Goal: Task Accomplishment & Management: Manage account settings

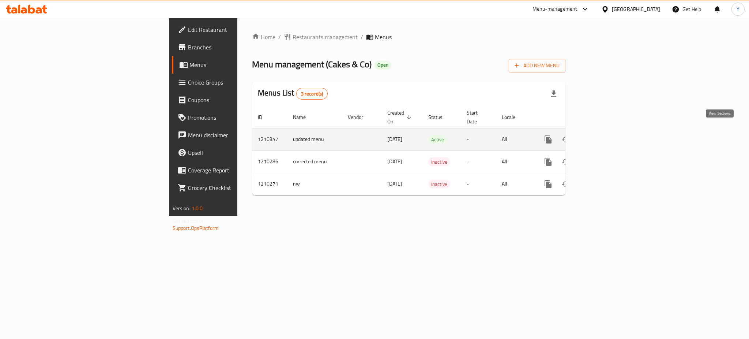
click at [605, 135] on icon "enhanced table" at bounding box center [600, 139] width 9 height 9
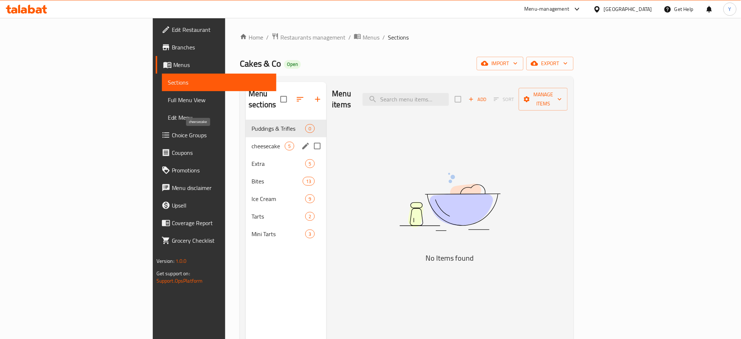
click at [252, 141] on span "cheesecake" at bounding box center [268, 145] width 33 height 9
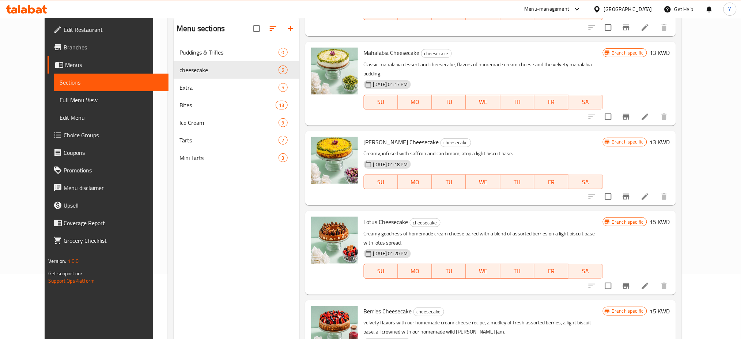
scroll to position [102, 0]
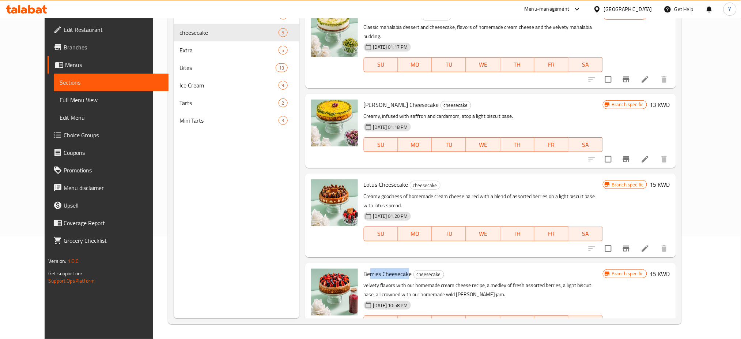
drag, startPoint x: 394, startPoint y: 245, endPoint x: 359, endPoint y: 239, distance: 35.6
click at [361, 265] on div "Berries Cheesecake cheesecake velvety flavors with our homemade cream cheese re…" at bounding box center [483, 304] width 245 height 78
click at [514, 268] on h6 "Berries Cheesecake cheesecake" at bounding box center [483, 273] width 239 height 10
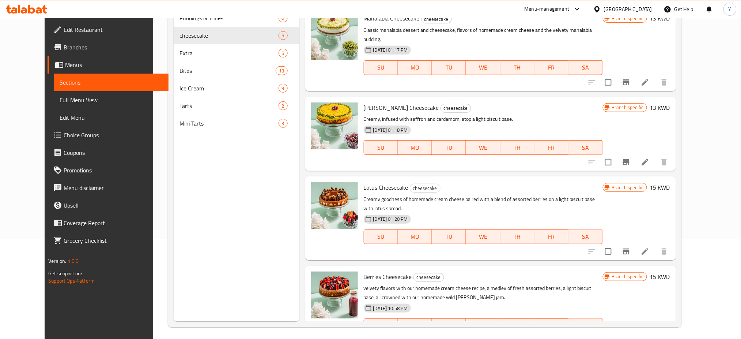
scroll to position [5, 0]
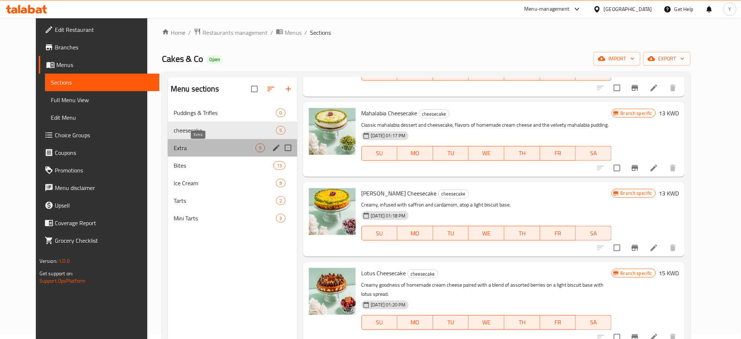
click at [211, 145] on span "Extra" at bounding box center [215, 147] width 82 height 9
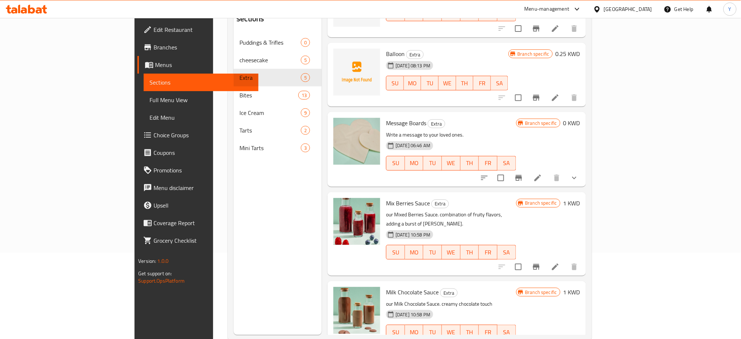
scroll to position [102, 0]
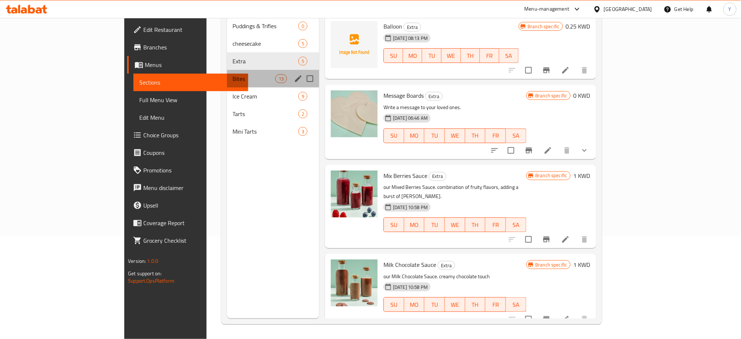
click at [227, 70] on div "Bites 13" at bounding box center [273, 79] width 92 height 18
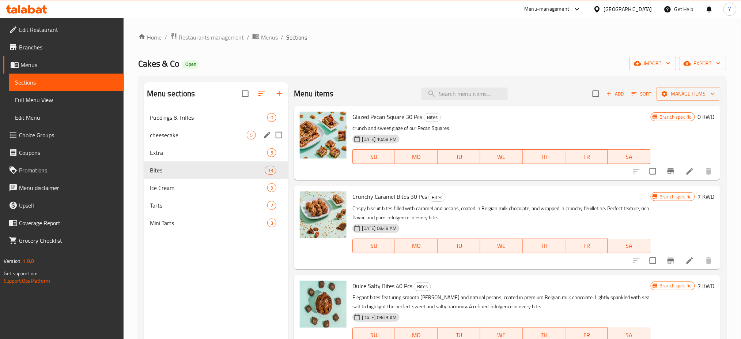
click at [190, 128] on div "cheesecake 5" at bounding box center [216, 135] width 144 height 18
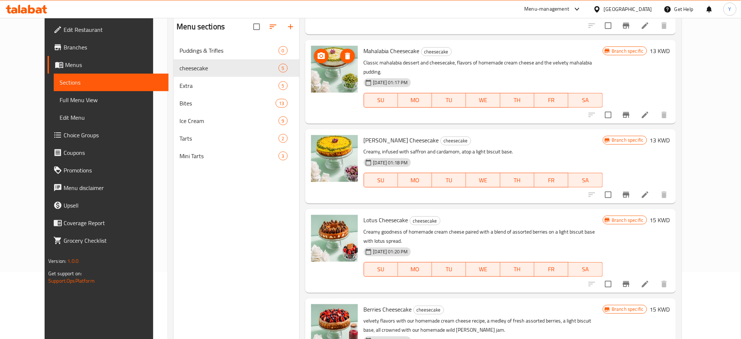
scroll to position [102, 0]
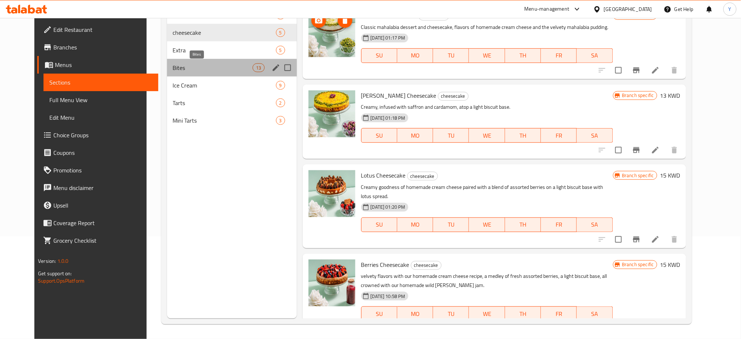
click at [173, 67] on span "Bites" at bounding box center [213, 67] width 80 height 9
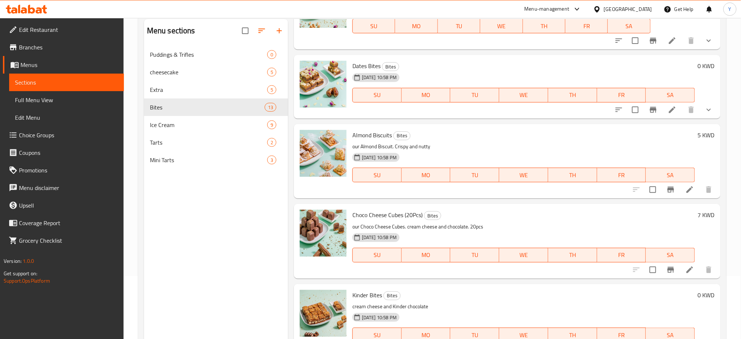
scroll to position [102, 0]
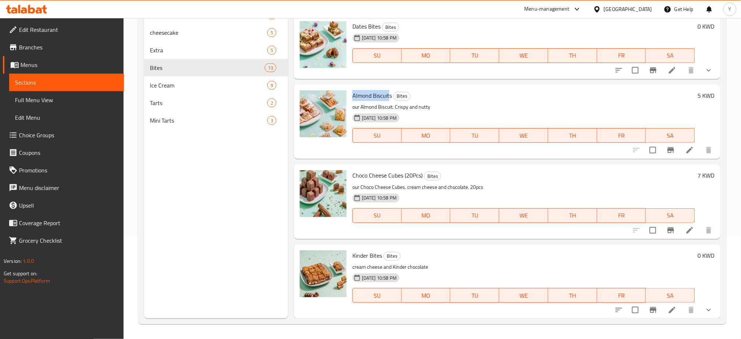
drag, startPoint x: 390, startPoint y: 96, endPoint x: 350, endPoint y: 92, distance: 41.1
click at [350, 92] on div "Almond Biscuits Bites our Almond Biscuit. Crispy and nutty [DATE] 10:58 PM SU M…" at bounding box center [524, 121] width 348 height 68
click at [504, 90] on div "Almond Biscuits Bites our Almond Biscuit. Crispy and nutty [DATE] 10:58 PM SU M…" at bounding box center [524, 121] width 348 height 68
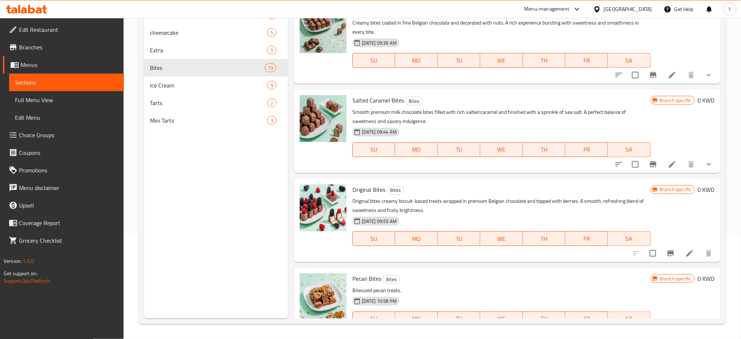
scroll to position [314, 0]
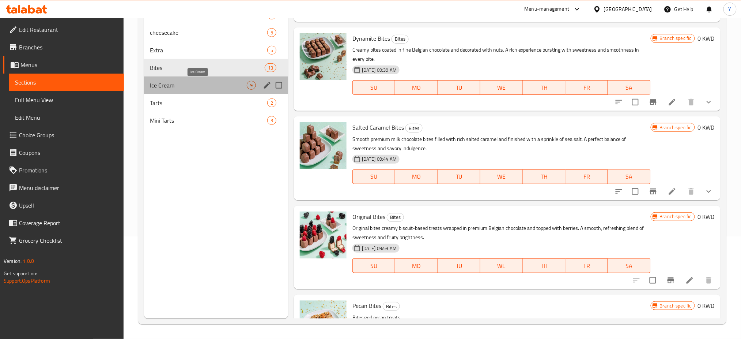
click at [195, 83] on span "Ice Cream" at bounding box center [198, 85] width 97 height 9
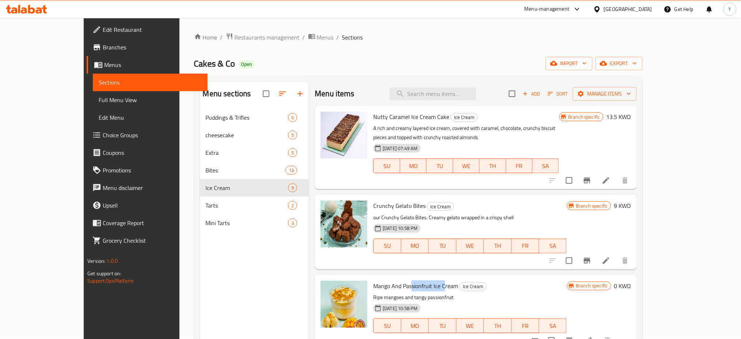
drag, startPoint x: 425, startPoint y: 282, endPoint x: 391, endPoint y: 282, distance: 34.0
click at [391, 282] on span "Mango And Passionfruit Ice Cream" at bounding box center [415, 285] width 85 height 11
click at [405, 69] on div "Cakes & Co Open import export" at bounding box center [418, 64] width 449 height 14
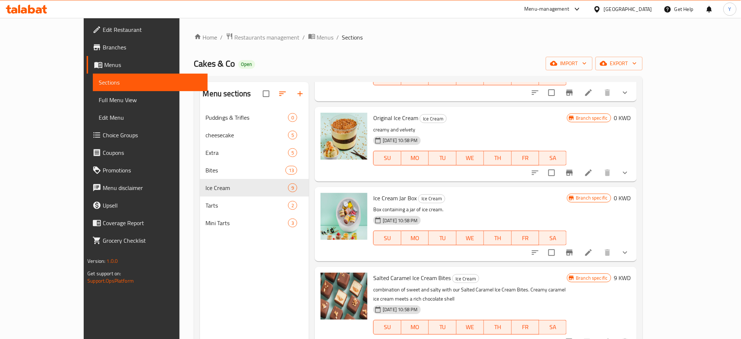
scroll to position [102, 0]
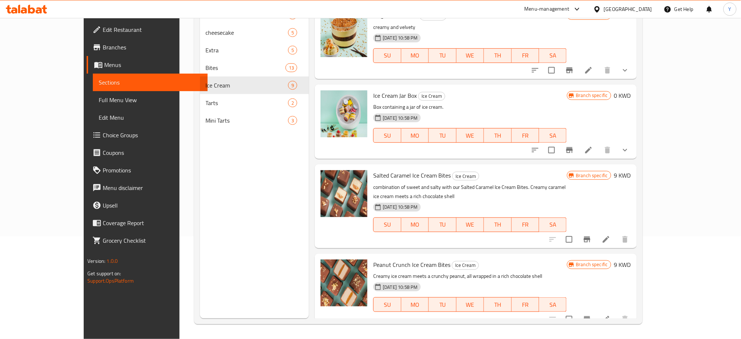
click at [231, 224] on div "Menu sections Puddings & Trifles 0 cheesecake 5 Extra 5 Bites 13 Ice Cream 9 Ta…" at bounding box center [254, 149] width 109 height 339
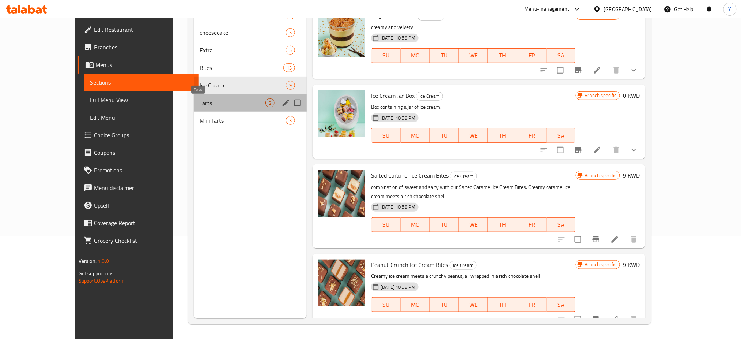
click at [200, 104] on span "Tarts" at bounding box center [233, 102] width 66 height 9
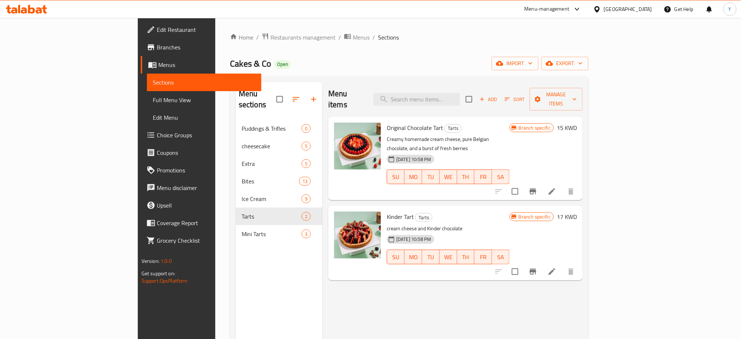
click at [390, 271] on div "Menu items Add Sort Manage items Original Chocolate Tart Tarts Creamy homemade …" at bounding box center [452, 251] width 260 height 339
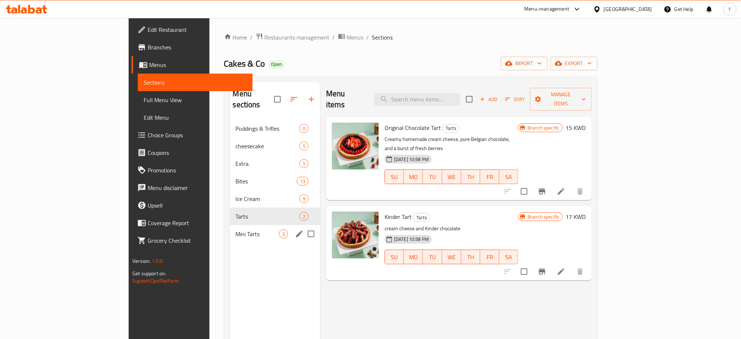
click at [230, 229] on div "Mini Tarts 3" at bounding box center [275, 234] width 91 height 18
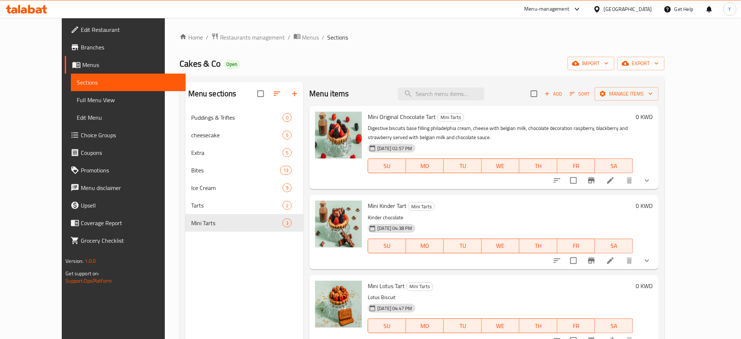
scroll to position [102, 0]
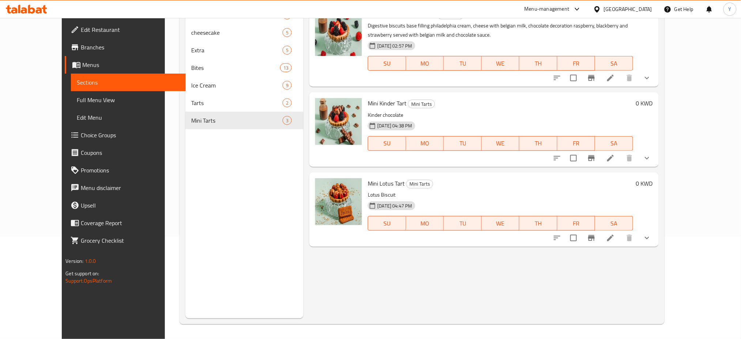
click at [199, 252] on div "Menu sections Puddings & Trifles 0 cheesecake 5 Extra 5 Bites 13 Ice Cream 9 Ta…" at bounding box center [244, 149] width 118 height 339
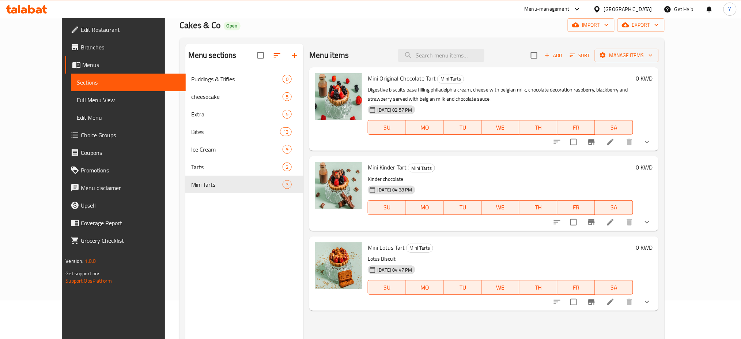
scroll to position [0, 0]
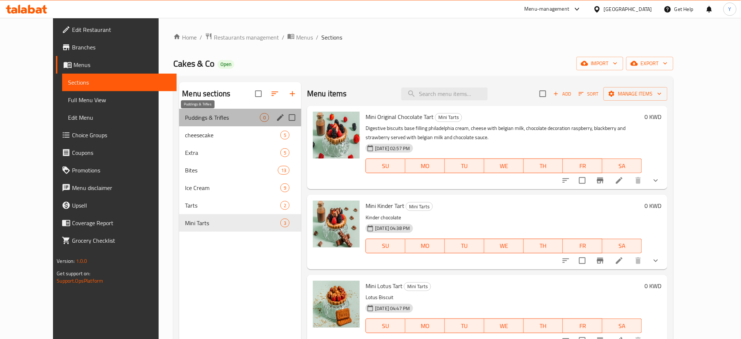
click at [194, 120] on span "Puddings & Trifles" at bounding box center [222, 117] width 75 height 9
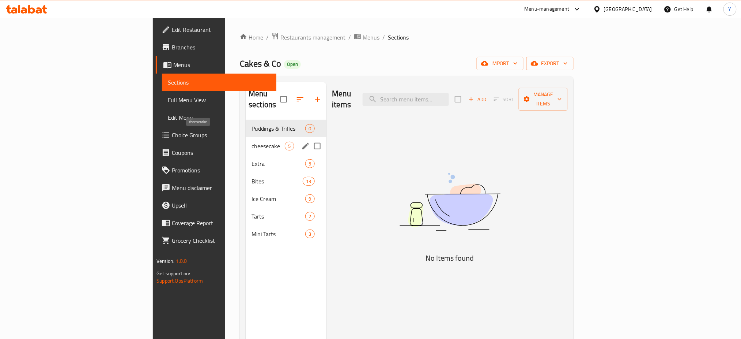
click at [252, 141] on span "cheesecake" at bounding box center [268, 145] width 33 height 9
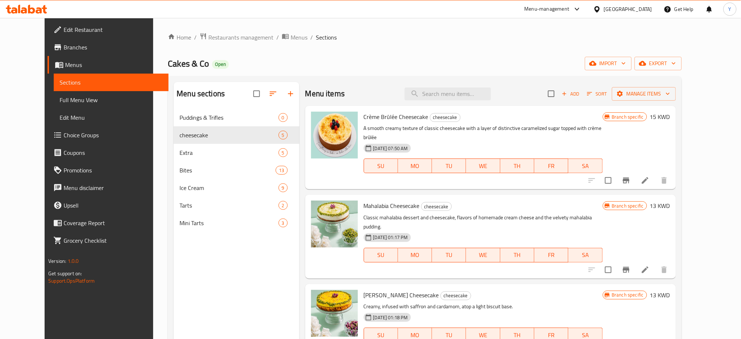
click at [467, 47] on div "Home / Restaurants management / Menus / Sections Cakes & Co Open import export …" at bounding box center [425, 230] width 514 height 394
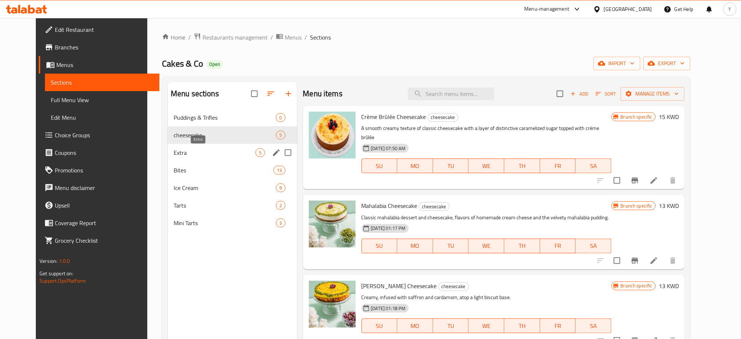
click at [203, 149] on span "Extra" at bounding box center [215, 152] width 82 height 9
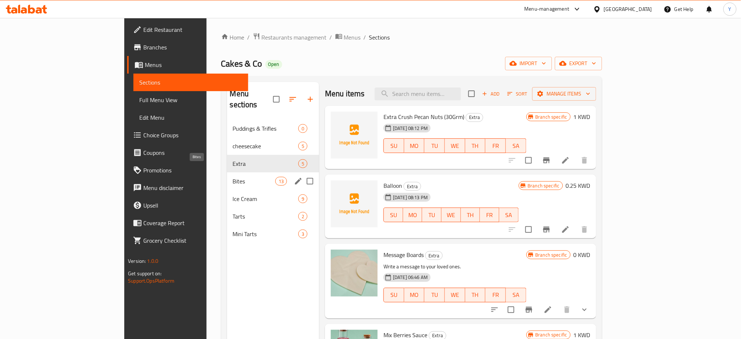
click at [233, 177] on span "Bites" at bounding box center [254, 181] width 42 height 9
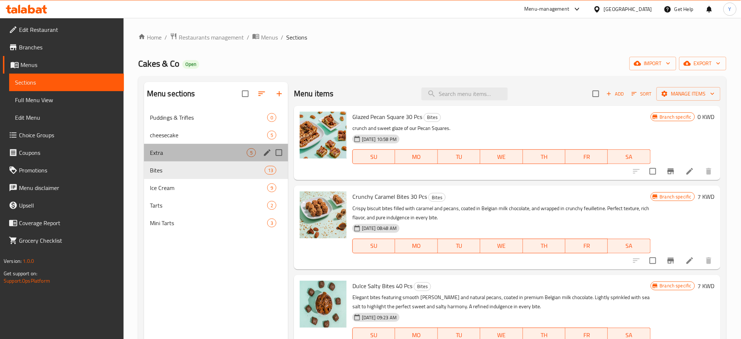
click at [222, 147] on div "Extra 5" at bounding box center [216, 153] width 144 height 18
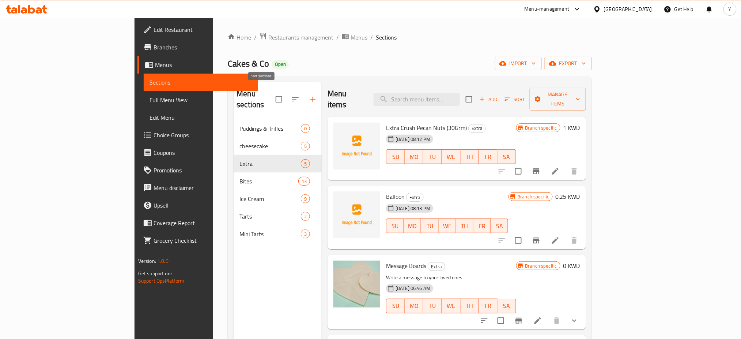
click at [291, 96] on icon "button" at bounding box center [295, 99] width 9 height 9
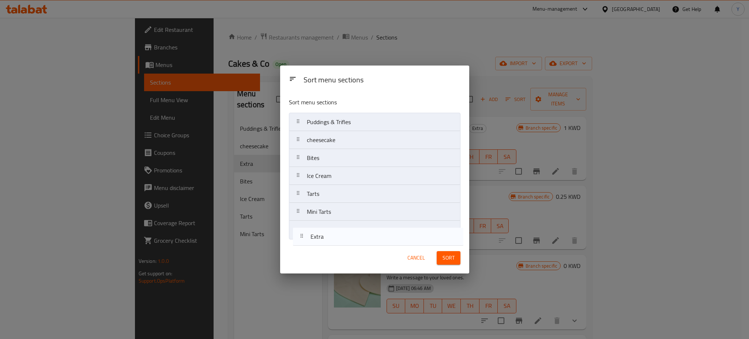
drag, startPoint x: 297, startPoint y: 156, endPoint x: 302, endPoint y: 236, distance: 80.2
click at [302, 236] on nav "Puddings & Trifles cheesecake Extra Bites Ice Cream Tarts Mini Tarts" at bounding box center [374, 176] width 171 height 126
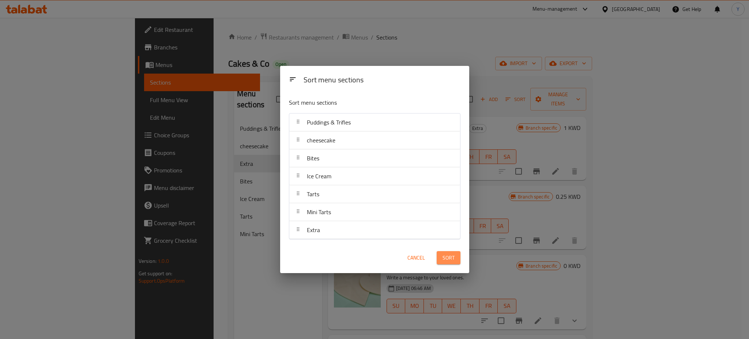
click at [454, 261] on span "Sort" at bounding box center [448, 257] width 12 height 9
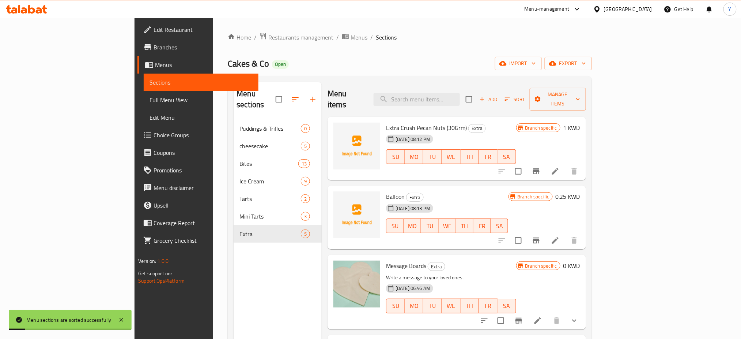
drag, startPoint x: 524, startPoint y: 39, endPoint x: 216, endPoint y: 120, distance: 319.0
click at [523, 40] on ol "Home / Restaurants management / Menus / Sections" at bounding box center [410, 38] width 364 height 10
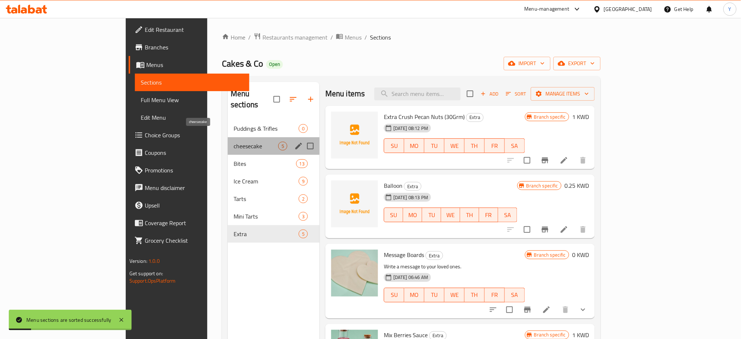
click at [234, 141] on span "cheesecake" at bounding box center [256, 145] width 45 height 9
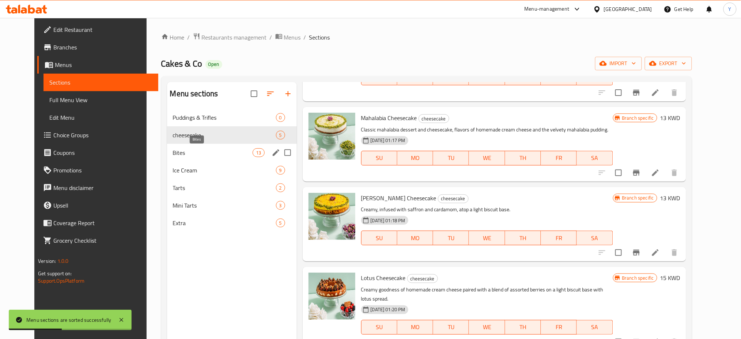
click at [188, 152] on span "Bites" at bounding box center [213, 152] width 80 height 9
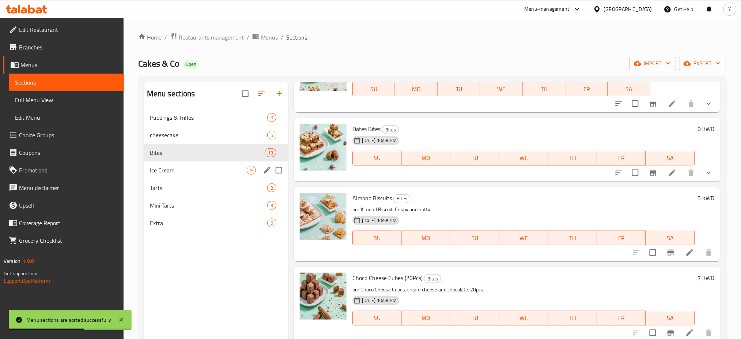
click at [208, 171] on span "Ice Cream" at bounding box center [198, 170] width 97 height 9
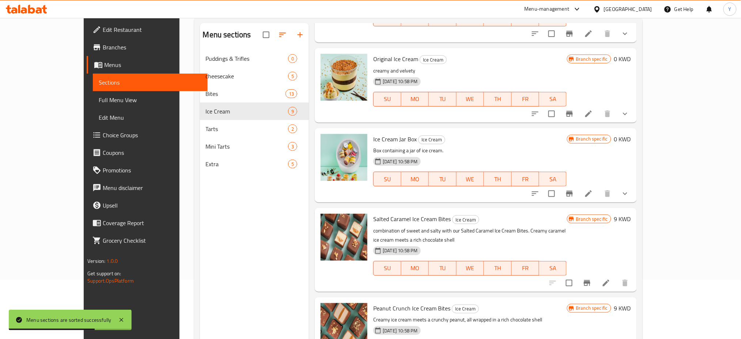
scroll to position [102, 0]
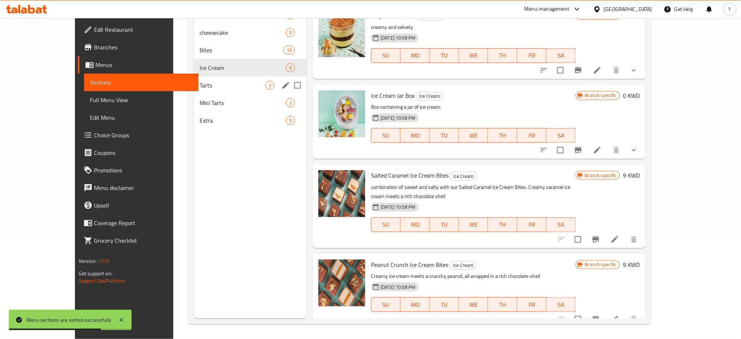
click at [206, 93] on div "Tarts 2" at bounding box center [250, 85] width 113 height 18
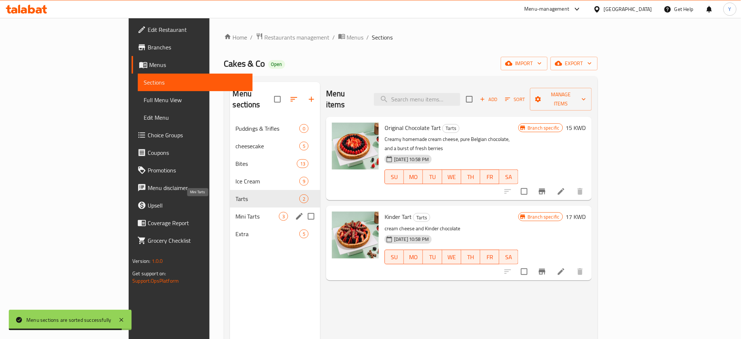
click at [236, 212] on span "Mini Tarts" at bounding box center [257, 216] width 43 height 9
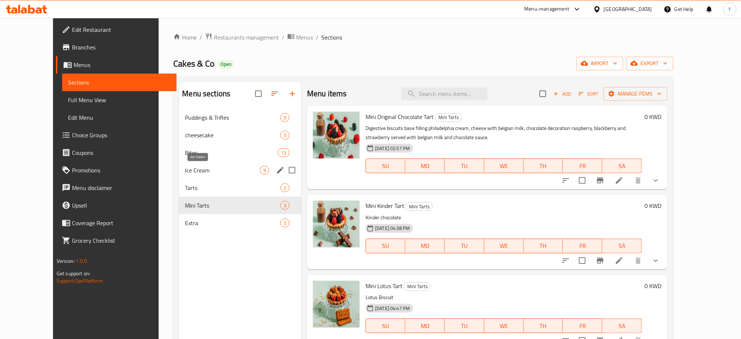
click at [194, 166] on span "Ice Cream" at bounding box center [222, 170] width 75 height 9
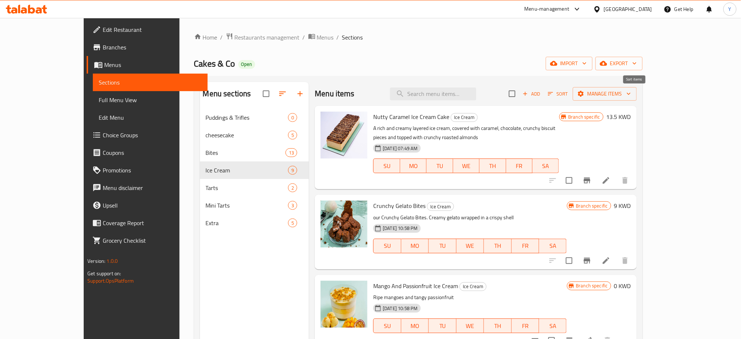
click at [568, 96] on span "Sort" at bounding box center [558, 94] width 20 height 8
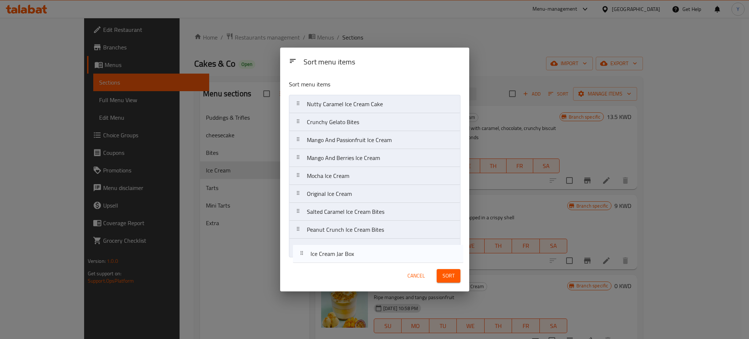
drag, startPoint x: 296, startPoint y: 211, endPoint x: 302, endPoint y: 254, distance: 43.6
click at [302, 254] on nav "Nutty Caramel Ice Cream Cake Crunchy Gelato Bites Mango And Passionfruit Ice Cr…" at bounding box center [374, 176] width 171 height 162
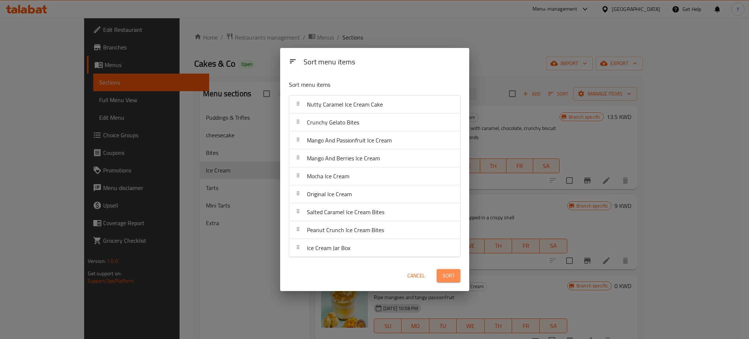
click at [450, 273] on span "Sort" at bounding box center [448, 275] width 12 height 9
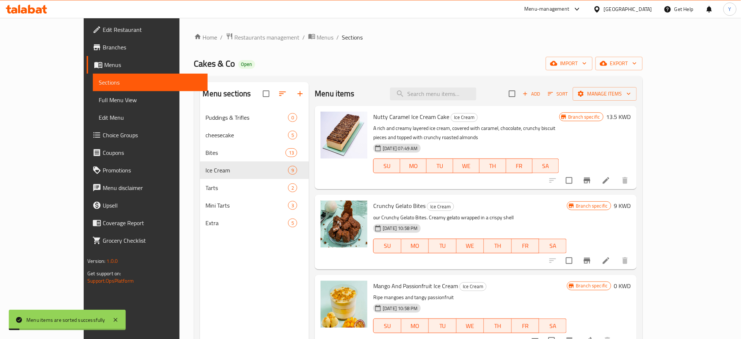
click at [496, 62] on div "Cakes & Co Open import export" at bounding box center [418, 64] width 449 height 14
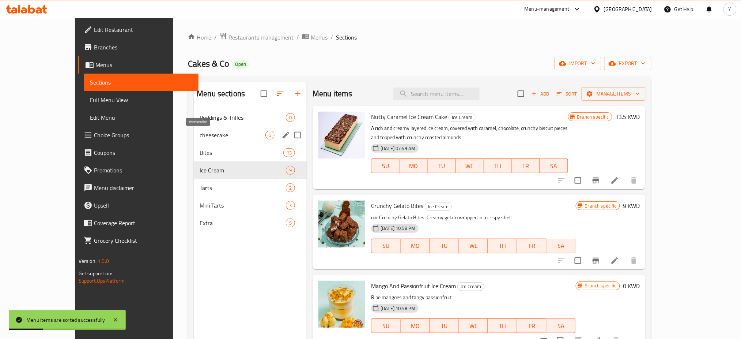
click at [200, 132] on span "cheesecake" at bounding box center [233, 135] width 66 height 9
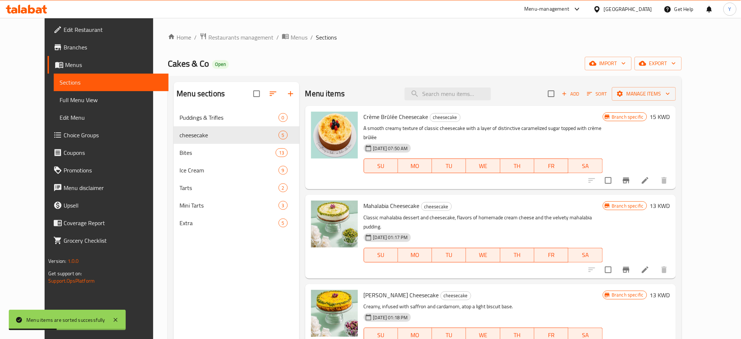
click at [427, 68] on div "Cakes & Co Open import export" at bounding box center [425, 64] width 514 height 14
click at [455, 56] on div "Home / Restaurants management / Menus / Sections Cakes & Co Open import export …" at bounding box center [425, 230] width 514 height 394
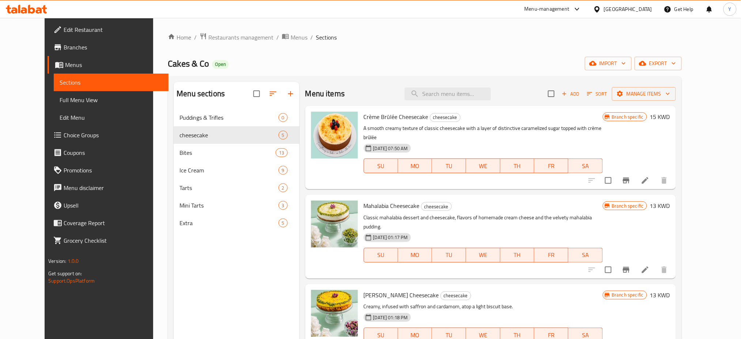
drag, startPoint x: 500, startPoint y: 26, endPoint x: 513, endPoint y: 2, distance: 26.5
click at [501, 25] on div "Home / Restaurants management / Menus / Sections Cakes & Co Open import export …" at bounding box center [424, 229] width 543 height 423
click at [467, 50] on div "Home / Restaurants management / Menus / Sections Cakes & Co Open import export …" at bounding box center [425, 230] width 514 height 394
click at [208, 35] on span "Restaurants management" at bounding box center [240, 37] width 65 height 9
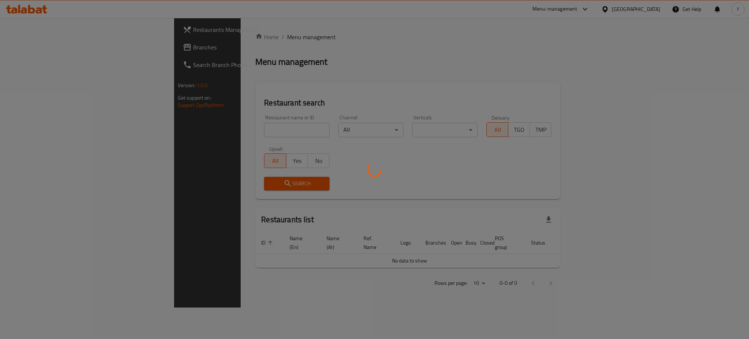
click at [230, 128] on div at bounding box center [374, 169] width 749 height 339
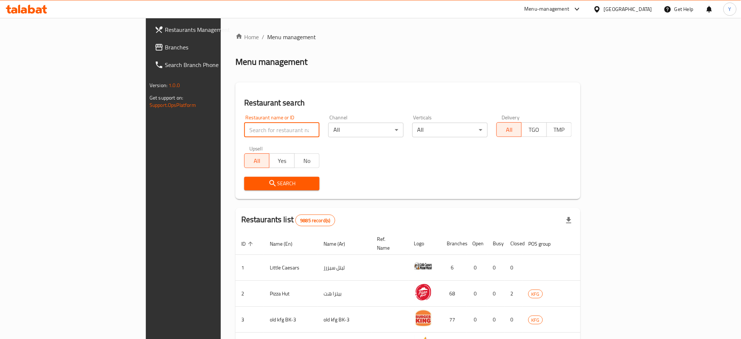
click at [244, 127] on input "search" at bounding box center [281, 129] width 75 height 15
type input "tin"
click button "Search" at bounding box center [281, 184] width 75 height 14
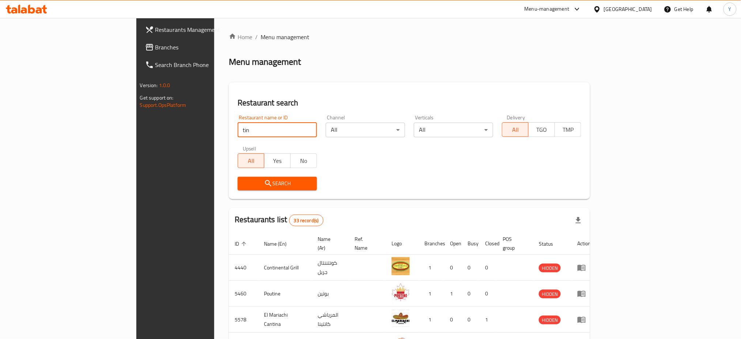
click at [590, 71] on div "Home / Menu management Menu management Restaurant search Restaurant name or ID …" at bounding box center [409, 288] width 361 height 510
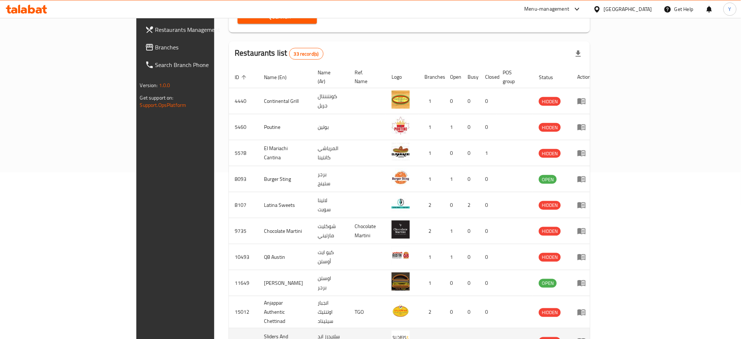
scroll to position [207, 0]
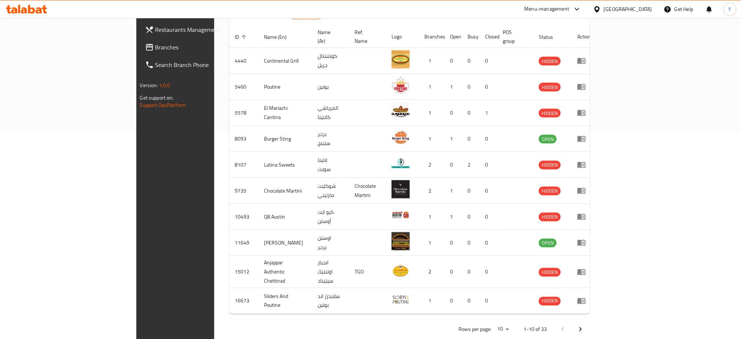
click at [585, 325] on icon "Next page" at bounding box center [580, 329] width 9 height 9
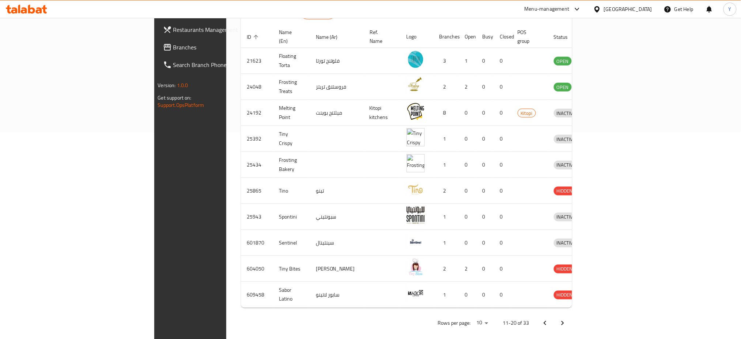
click at [567, 318] on icon "Next page" at bounding box center [562, 322] width 9 height 9
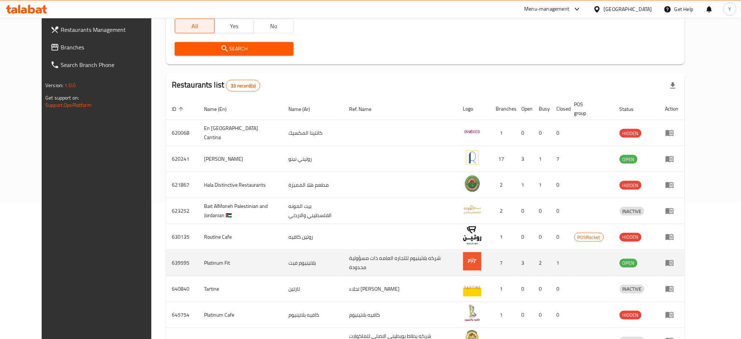
scroll to position [0, 0]
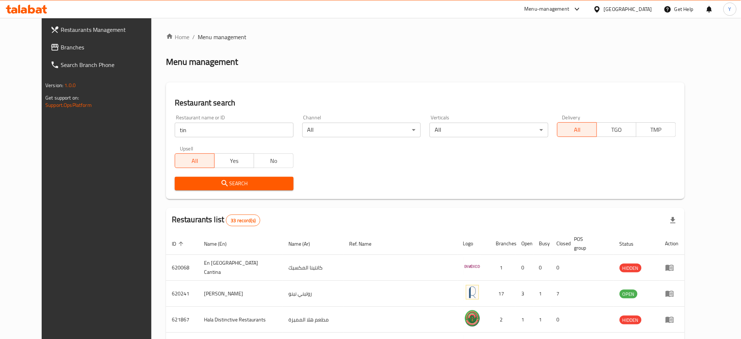
click at [415, 75] on div "Home / Menu management Menu management Restaurant search Restaurant name or ID …" at bounding box center [425, 286] width 519 height 506
